Goal: Register for event/course

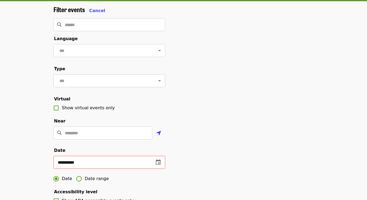
scroll to position [42, 0]
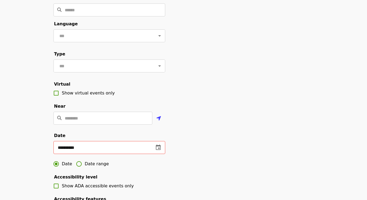
click at [87, 145] on input "**********" at bounding box center [101, 147] width 96 height 13
click at [70, 147] on input "**********" at bounding box center [101, 147] width 96 height 13
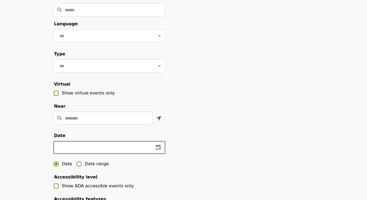
click at [157, 151] on button "change date" at bounding box center [158, 147] width 13 height 13
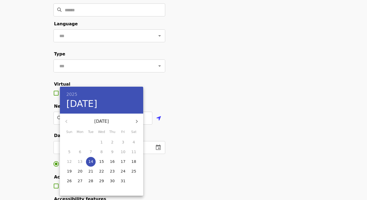
click at [110, 173] on span "23" at bounding box center [113, 170] width 10 height 5
type input "**********"
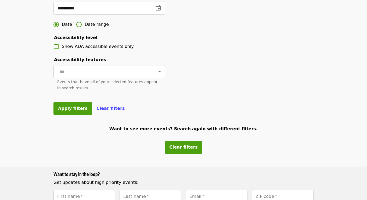
scroll to position [180, 0]
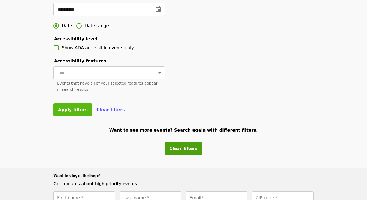
click at [65, 112] on button "Apply filters" at bounding box center [72, 109] width 39 height 13
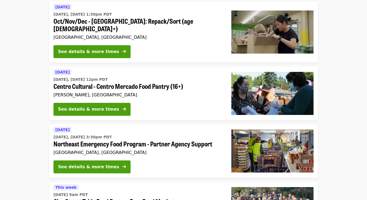
scroll to position [125, 0]
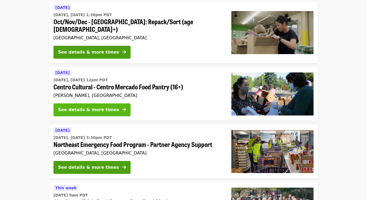
click at [77, 106] on div "See details & more times" at bounding box center [88, 109] width 61 height 6
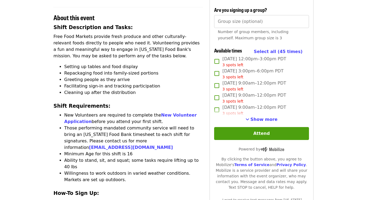
scroll to position [178, 0]
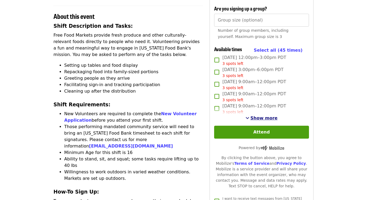
click at [273, 115] on span "Show more" at bounding box center [263, 117] width 27 height 5
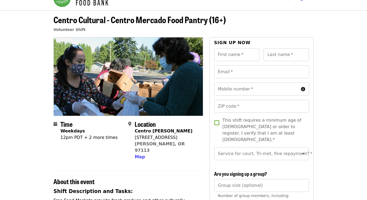
scroll to position [13, 0]
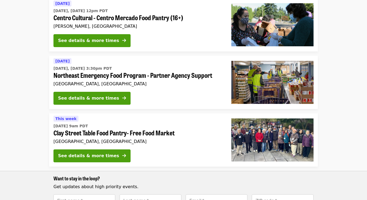
scroll to position [195, 0]
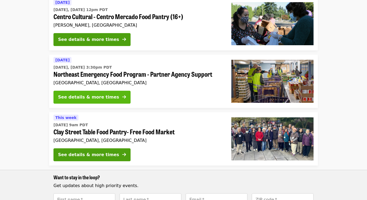
click at [100, 94] on div "See details & more times" at bounding box center [88, 97] width 61 height 6
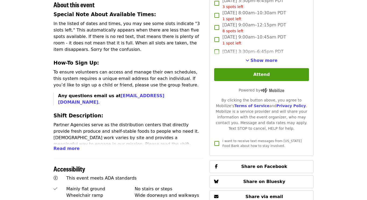
scroll to position [204, 0]
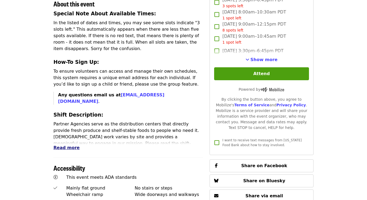
click at [57, 145] on span "Read more" at bounding box center [66, 147] width 26 height 5
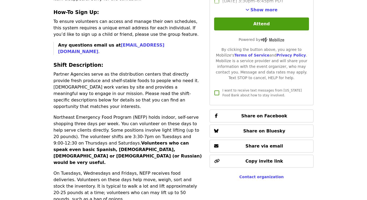
scroll to position [254, 0]
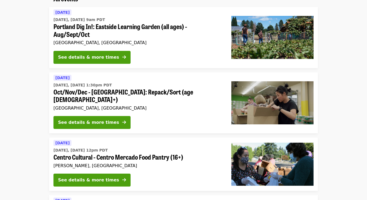
scroll to position [51, 0]
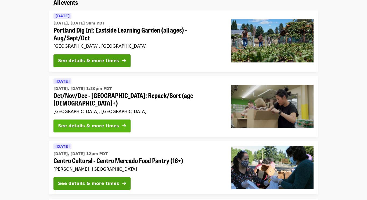
click at [64, 123] on div "See details & more times" at bounding box center [88, 126] width 61 height 6
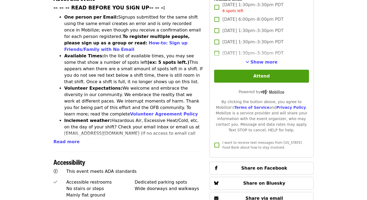
scroll to position [226, 0]
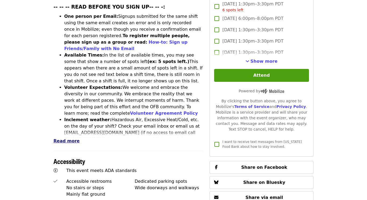
click at [57, 138] on span "Read more" at bounding box center [66, 140] width 26 height 5
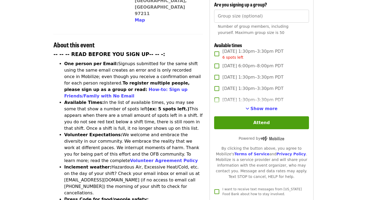
scroll to position [178, 0]
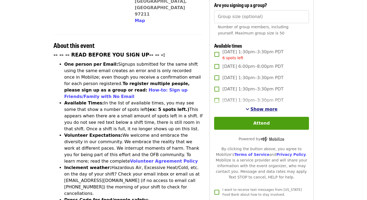
click at [255, 106] on span "Show more" at bounding box center [263, 108] width 27 height 5
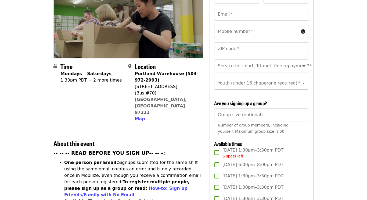
scroll to position [83, 0]
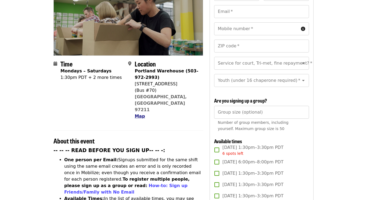
click at [139, 113] on span "Map" at bounding box center [140, 115] width 10 height 5
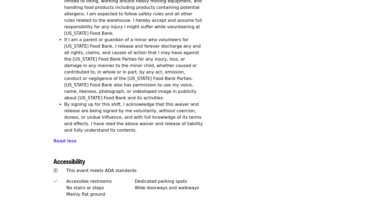
scroll to position [1950, 0]
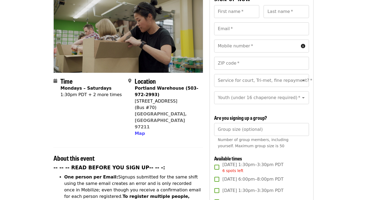
scroll to position [67, 0]
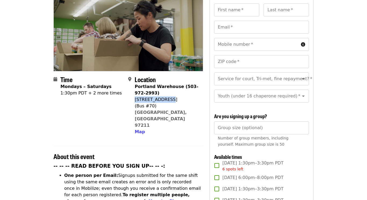
drag, startPoint x: 135, startPoint y: 88, endPoint x: 168, endPoint y: 88, distance: 33.3
click at [168, 96] on div "7900 NE 33rd Dr" at bounding box center [167, 99] width 64 height 6
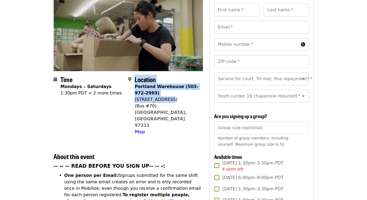
drag, startPoint x: 166, startPoint y: 88, endPoint x: 134, endPoint y: 90, distance: 31.8
click at [134, 90] on div "Location Portland Warehouse (503-972-2993) 7900 NE 33rd Dr (Bus #70) Portland, …" at bounding box center [163, 105] width 70 height 59
click at [134, 88] on span at bounding box center [131, 105] width 6 height 59
drag, startPoint x: 134, startPoint y: 87, endPoint x: 183, endPoint y: 87, distance: 49.2
click at [183, 87] on div "Location Portland Warehouse (503-972-2993) 7900 NE 33rd Dr (Bus #70) Portland, …" at bounding box center [163, 105] width 70 height 59
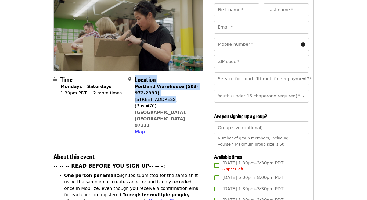
click at [183, 96] on div "7900 NE 33rd Dr" at bounding box center [167, 99] width 64 height 6
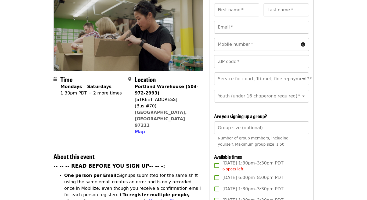
click at [161, 96] on div "7900 NE 33rd Dr" at bounding box center [167, 99] width 64 height 6
copy div "7900 NE 33rd Dr"
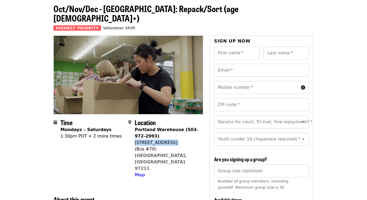
scroll to position [0, 0]
